Goal: Task Accomplishment & Management: Manage account settings

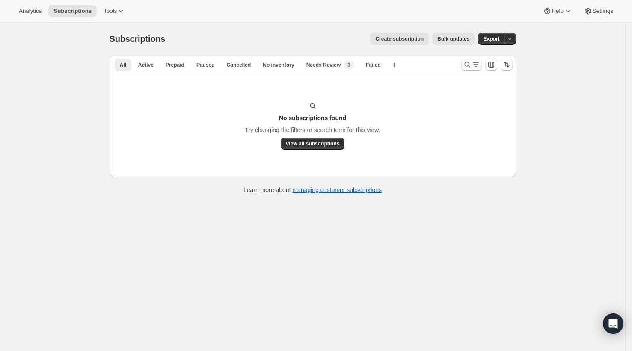
click at [469, 66] on icon "Search and filter results" at bounding box center [467, 64] width 9 height 9
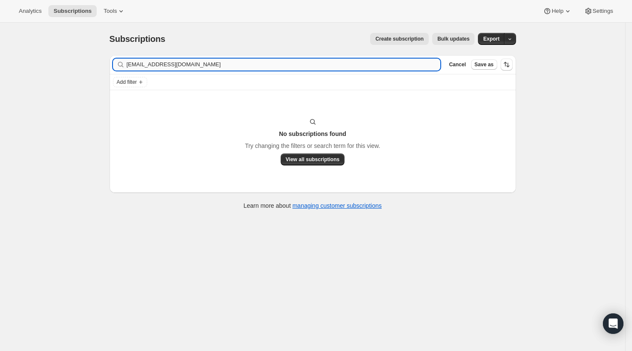
click at [400, 66] on input "[EMAIL_ADDRESS][DOMAIN_NAME]" at bounding box center [284, 65] width 314 height 12
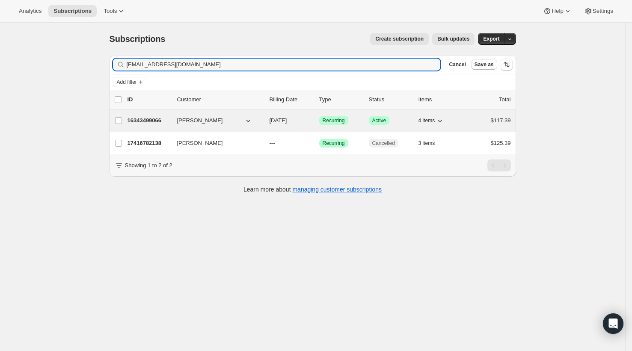
type input "[EMAIL_ADDRESS][DOMAIN_NAME]"
click at [142, 123] on p "16343499066" at bounding box center [148, 120] width 43 height 9
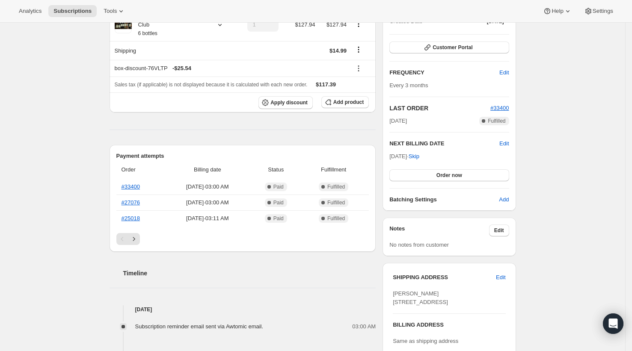
scroll to position [110, 0]
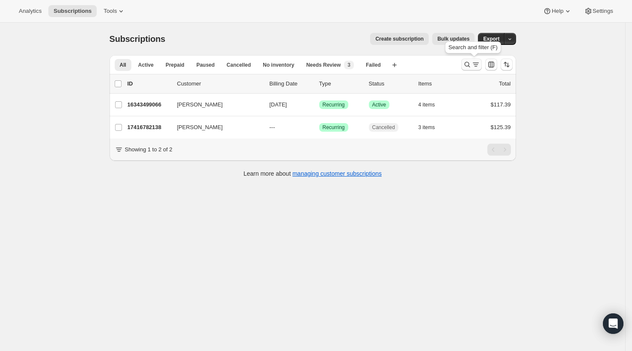
click at [470, 68] on icon "Search and filter results" at bounding box center [467, 64] width 9 height 9
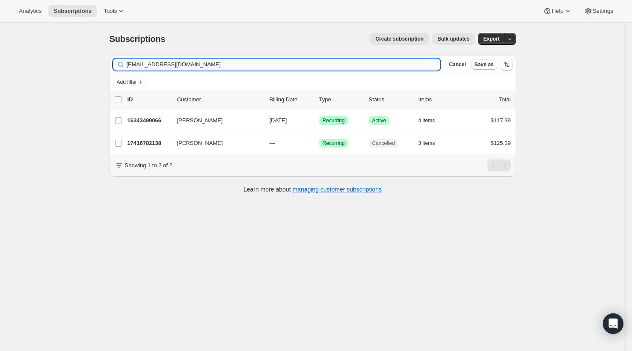
click at [363, 66] on input "[EMAIL_ADDRESS][DOMAIN_NAME]" at bounding box center [284, 65] width 314 height 12
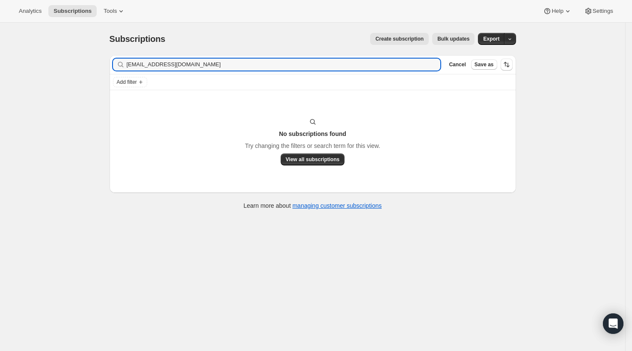
type input "[EMAIL_ADDRESS][DOMAIN_NAME]"
